Goal: Information Seeking & Learning: Find contact information

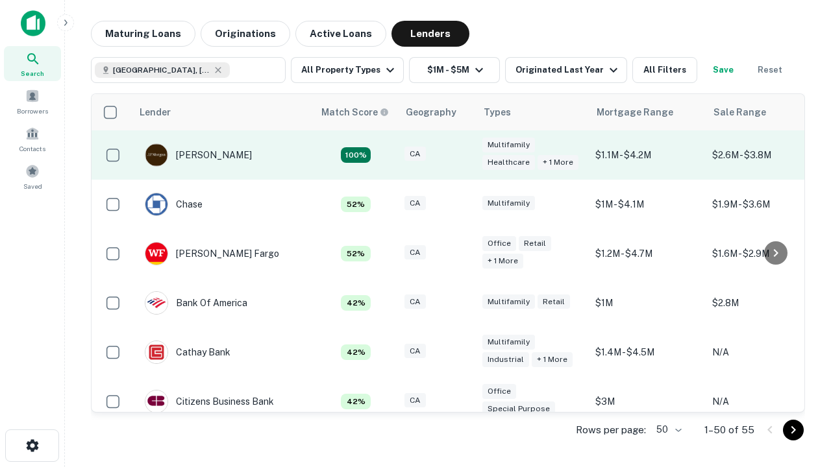
click at [461, 155] on div "CA" at bounding box center [436, 156] width 65 height 18
